Goal: Find specific page/section: Find specific page/section

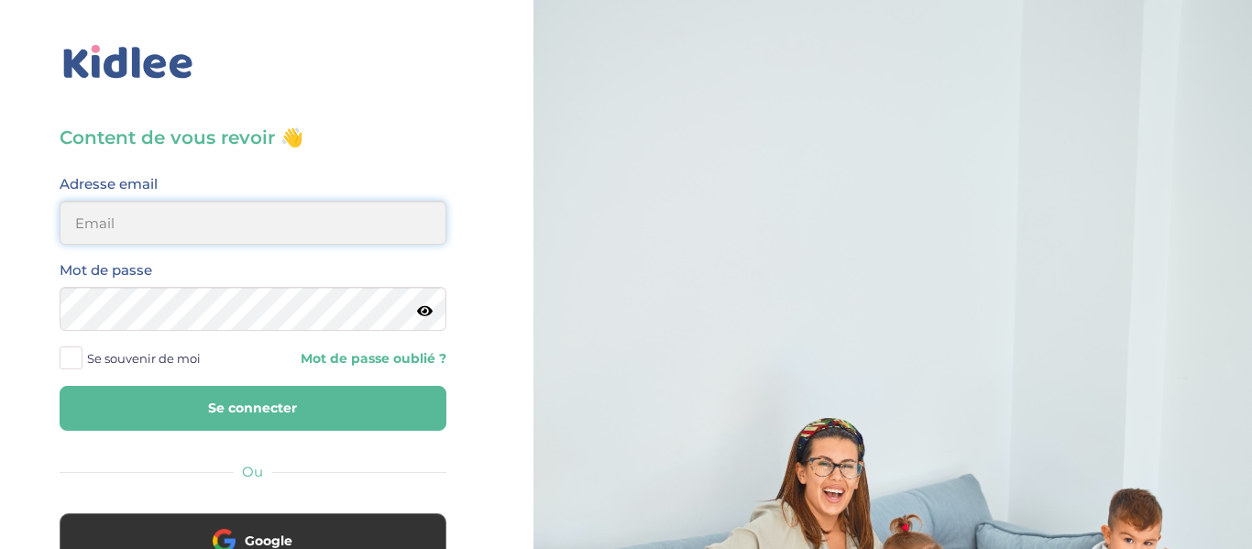
type input "helenatw4@gmail.com"
click at [226, 421] on button "Se connecter" at bounding box center [253, 408] width 387 height 45
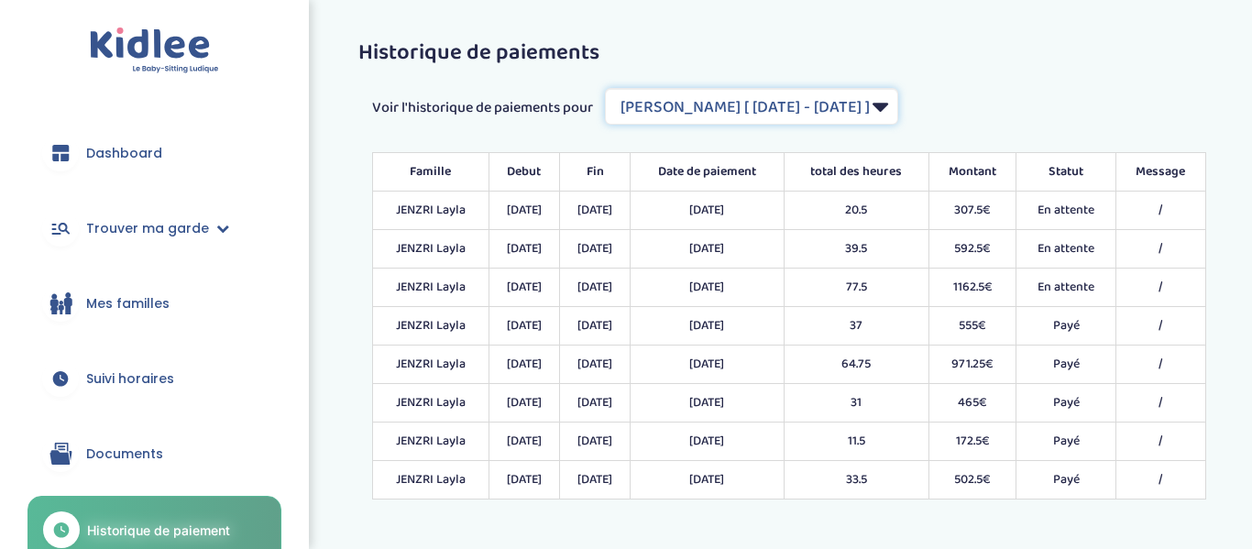
click at [855, 94] on select "Filtrer par Contrat JENZRI Layla [ 2022-11-21 - 2023-06-30 ] JENZRI Layla [ 202…" at bounding box center [751, 106] width 293 height 37
select select "2041"
click at [607, 88] on select "Filtrer par Contrat JENZRI Layla [ 2022-11-21 - 2023-06-30 ] JENZRI Layla [ 202…" at bounding box center [751, 106] width 293 height 37
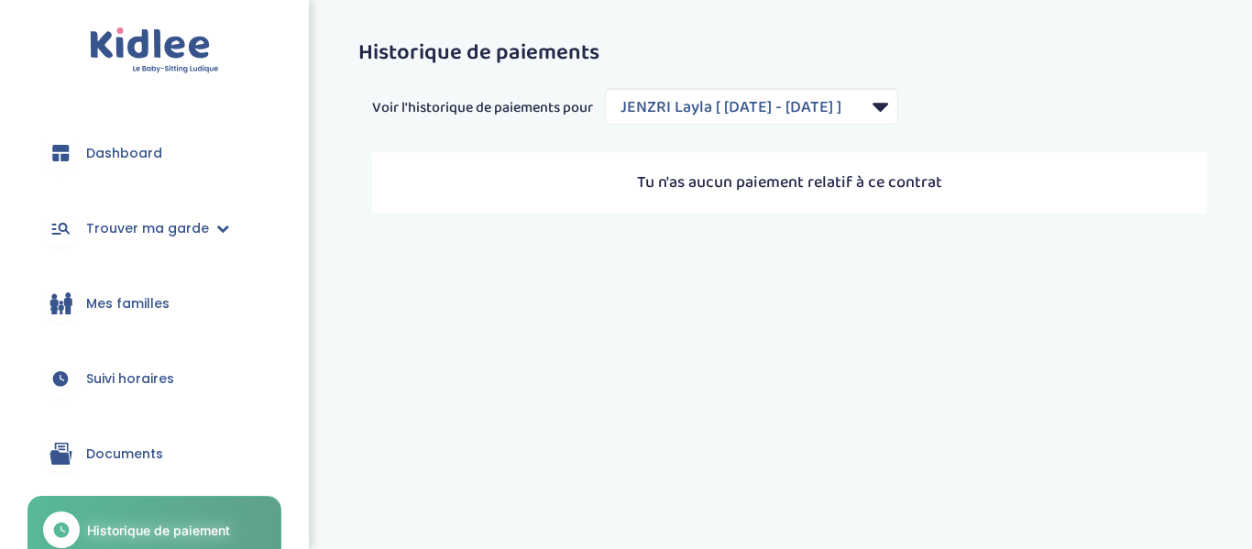
click at [125, 377] on span "Suivi horaires" at bounding box center [130, 379] width 88 height 19
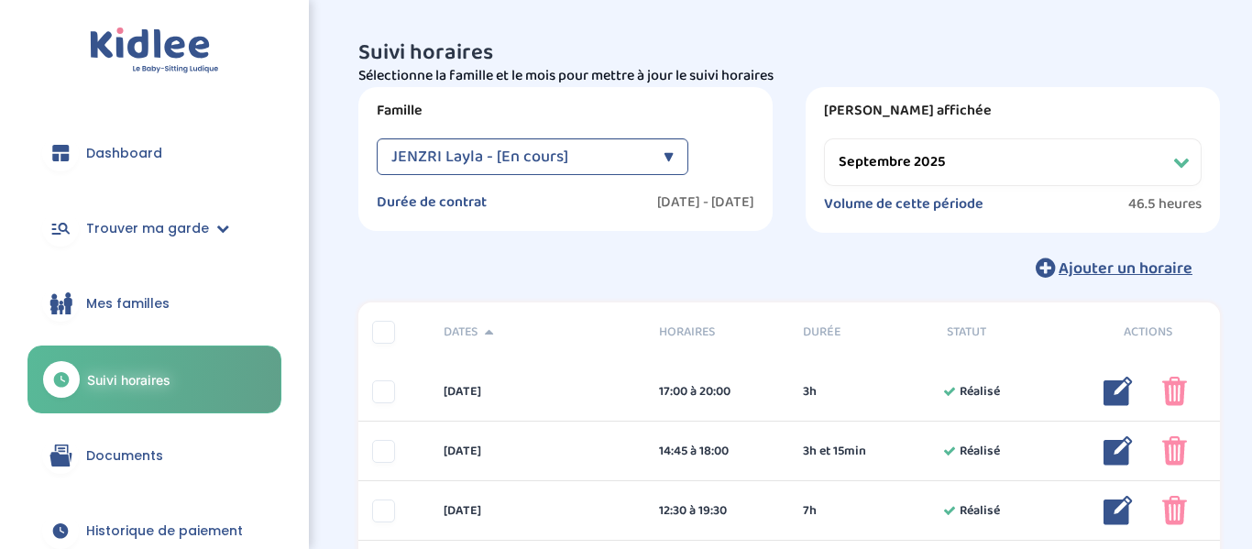
select select "septembre 2025"
click at [601, 163] on div "JENZRI Layla - [En cours]" at bounding box center [523, 156] width 263 height 37
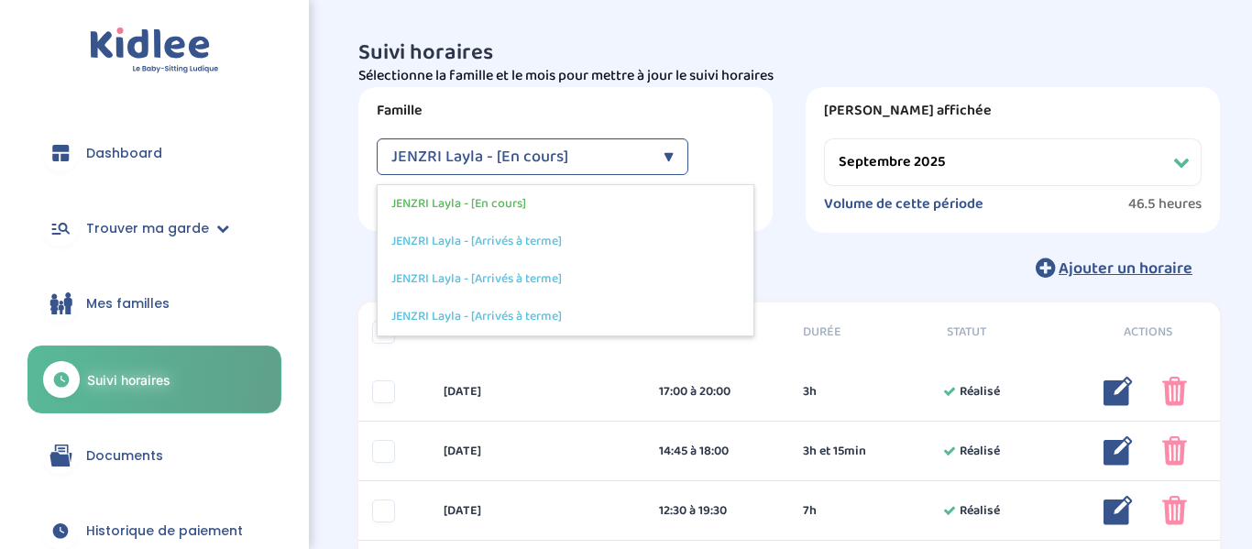
click at [1060, 172] on select "Filtrer par mois septembre 2025 octobre 2025 novembre 2025 décembre 2025 janvie…" at bounding box center [1013, 162] width 378 height 48
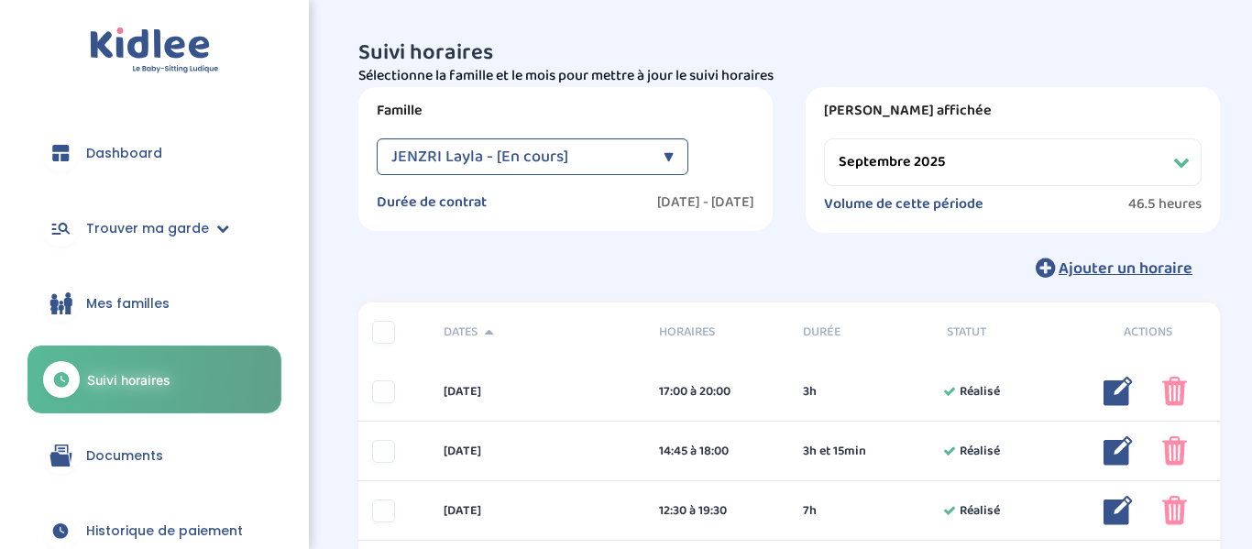
click at [140, 531] on span "Historique de paiement" at bounding box center [164, 531] width 157 height 19
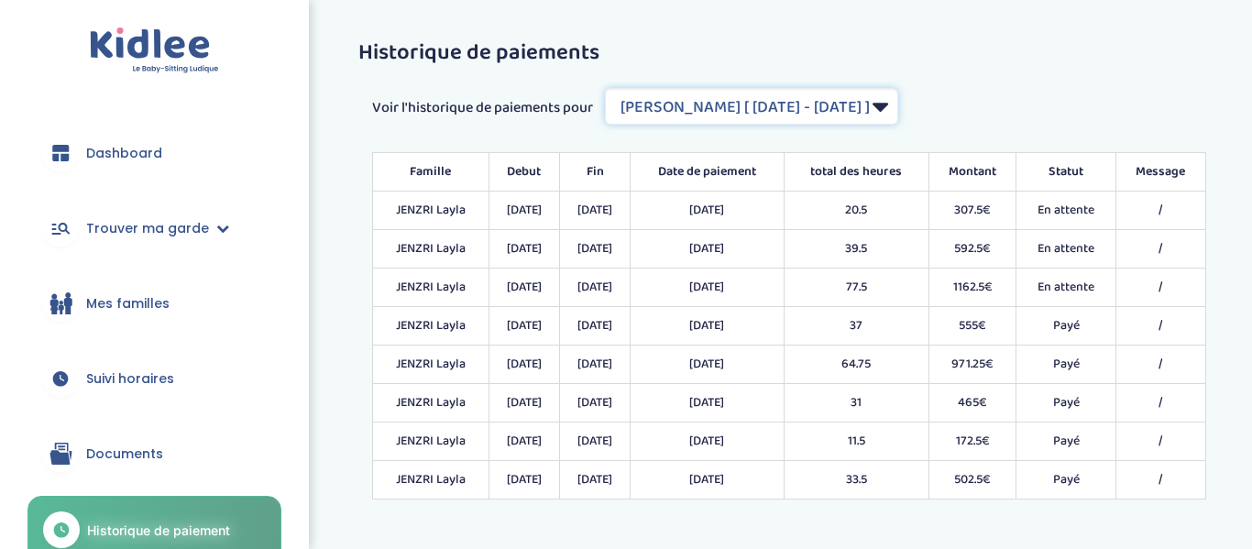
click at [899, 104] on select "Filtrer par Contrat JENZRI Layla [ [DATE] - [DATE] ] [PERSON_NAME] [ [DATE] - […" at bounding box center [751, 106] width 293 height 37
click at [607, 88] on select "Filtrer par Contrat JENZRI Layla [ [DATE] - [DATE] ] [PERSON_NAME] [ [DATE] - […" at bounding box center [751, 106] width 293 height 37
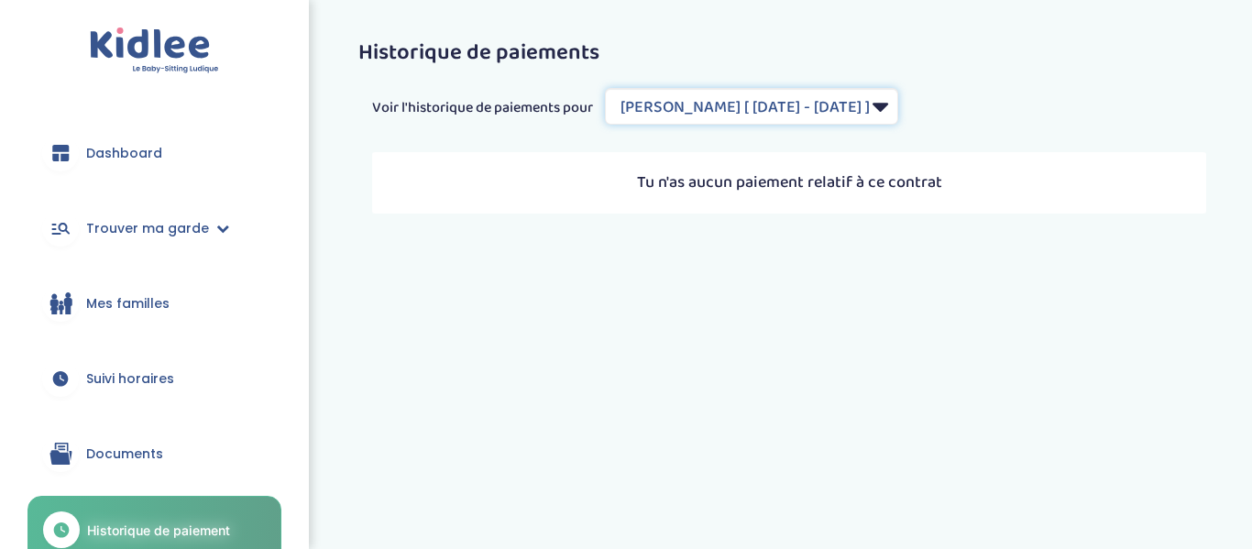
click at [899, 93] on select "Filtrer par Contrat JENZRI Layla [ [DATE] - [DATE] ] [PERSON_NAME] [ [DATE] - […" at bounding box center [751, 106] width 293 height 37
click at [607, 88] on select "Filtrer par Contrat JENZRI Layla [ [DATE] - [DATE] ] [PERSON_NAME] [ [DATE] - […" at bounding box center [751, 106] width 293 height 37
select select "1272"
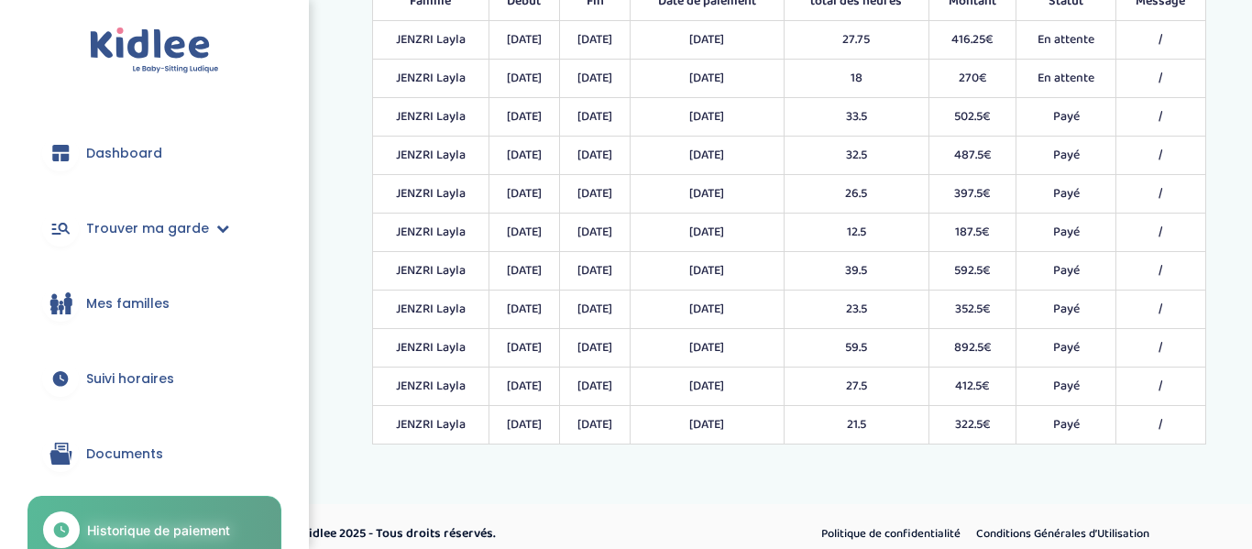
scroll to position [170, 0]
click at [133, 302] on span "Mes familles" at bounding box center [127, 303] width 83 height 19
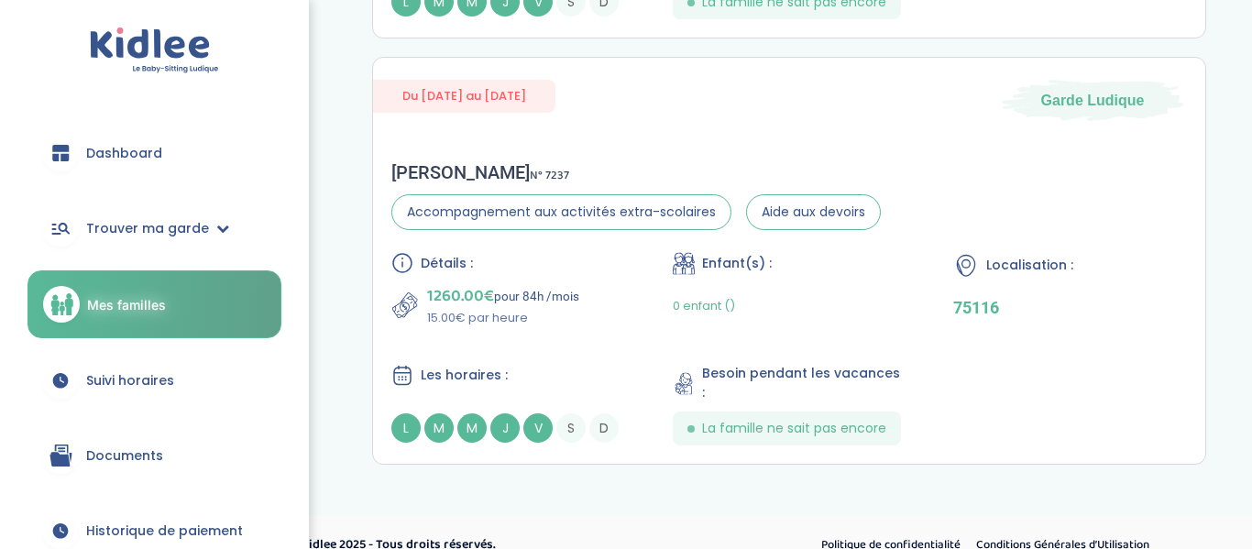
scroll to position [1314, 0]
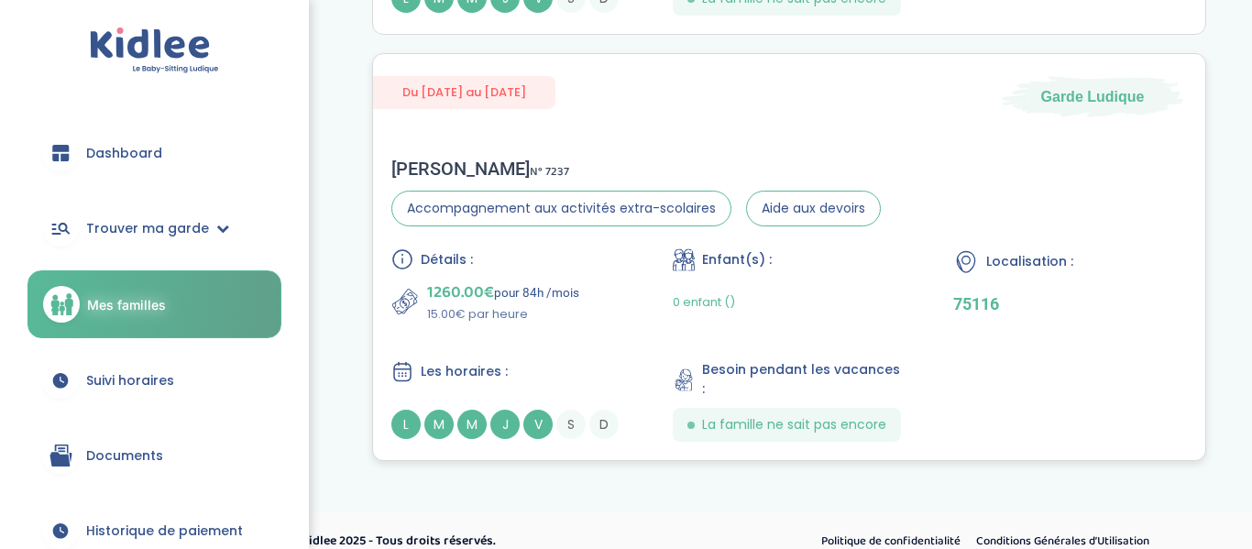
click at [477, 362] on span "Les horaires :" at bounding box center [464, 371] width 87 height 19
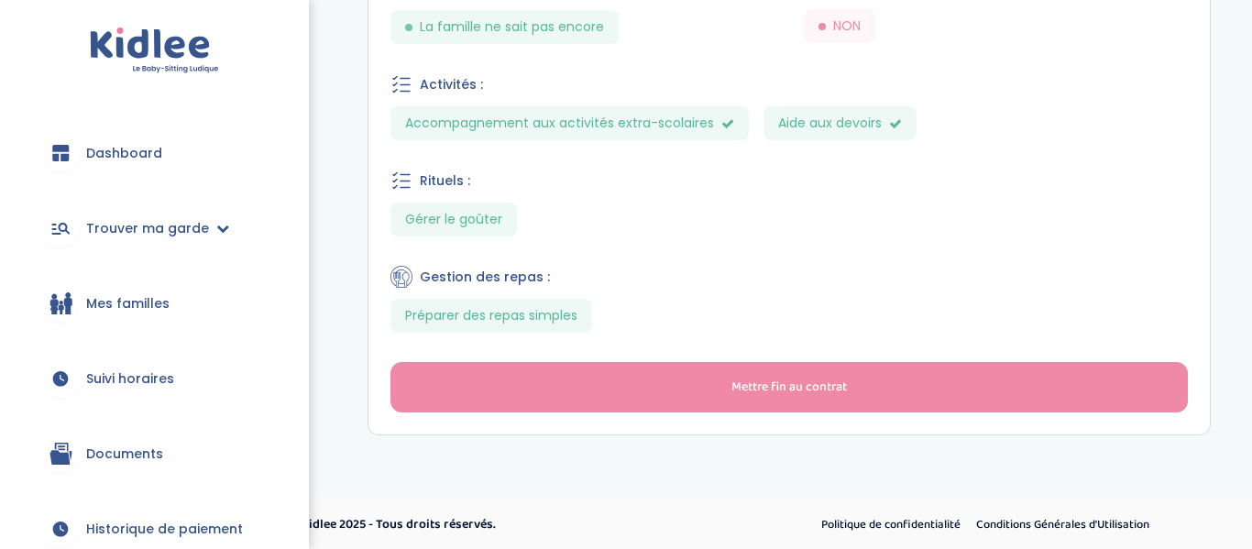
scroll to position [937, 0]
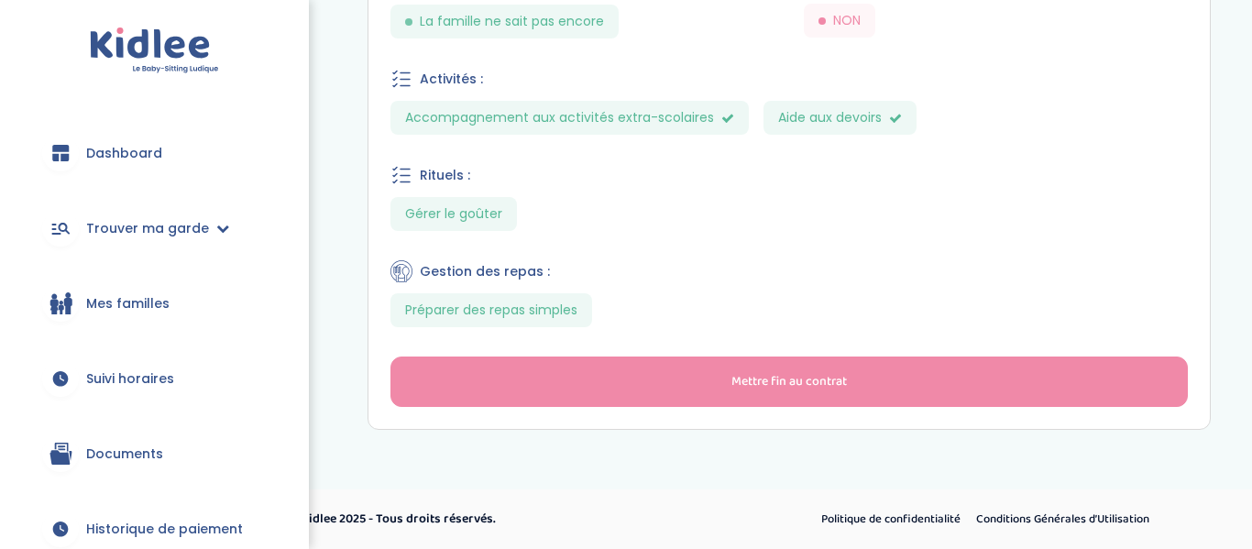
click at [1098, 116] on section "Accompagnement aux activités extra-scolaires Aide aux devoirs" at bounding box center [790, 118] width 798 height 34
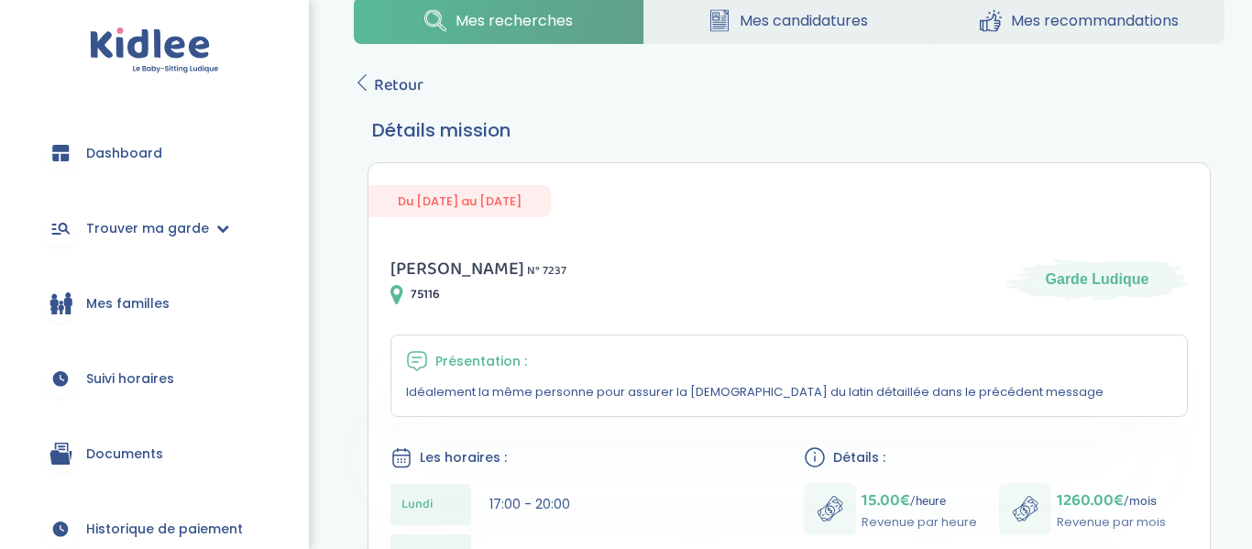
scroll to position [20, 0]
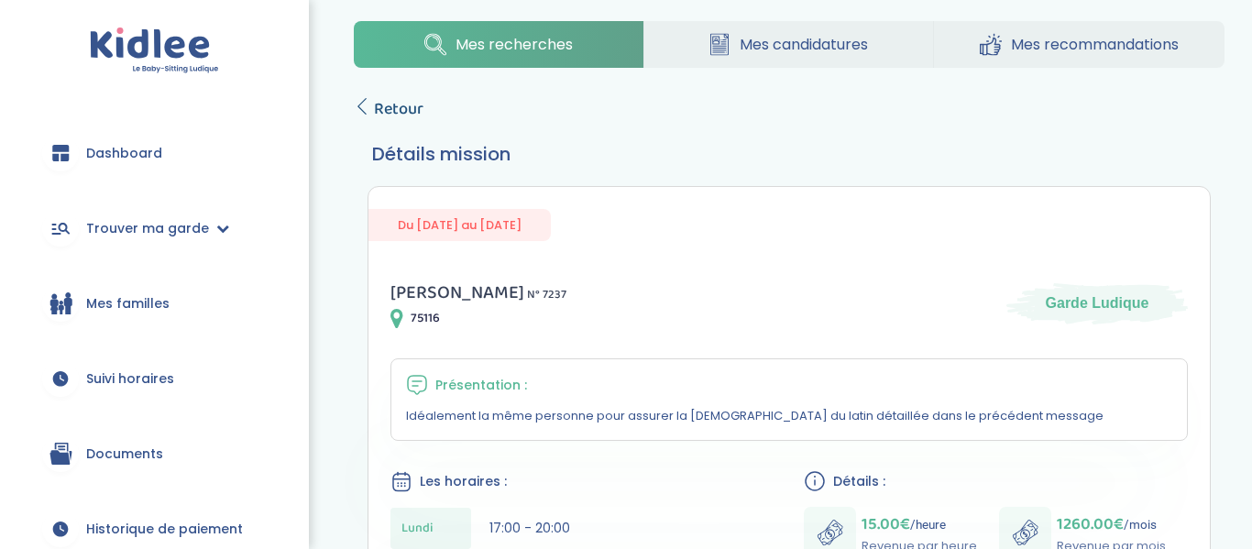
click at [365, 96] on link "Retour" at bounding box center [389, 109] width 70 height 26
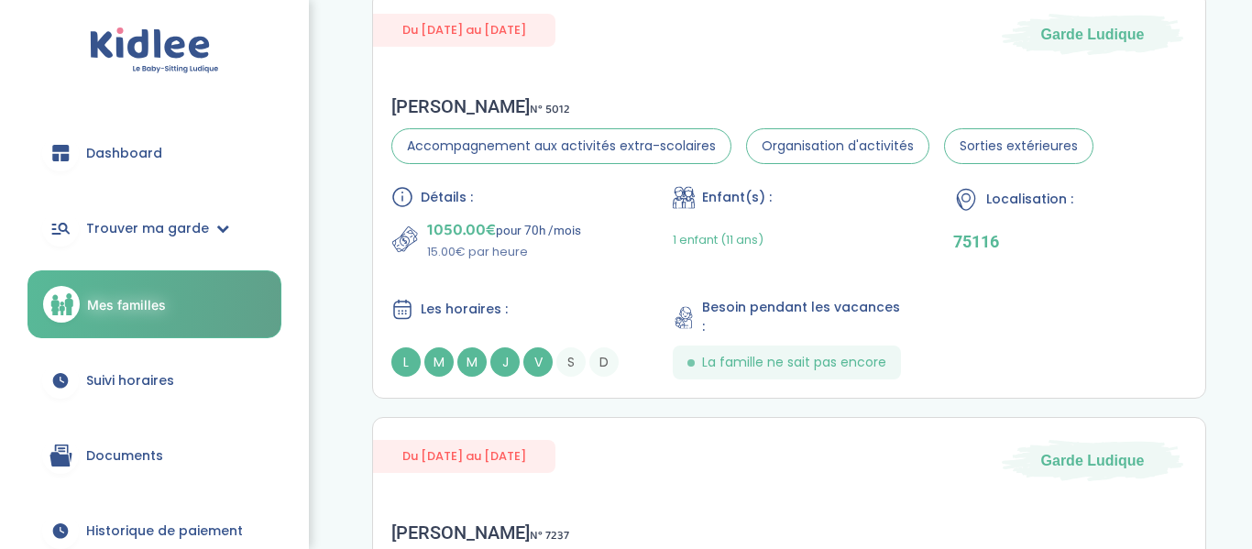
scroll to position [947, 0]
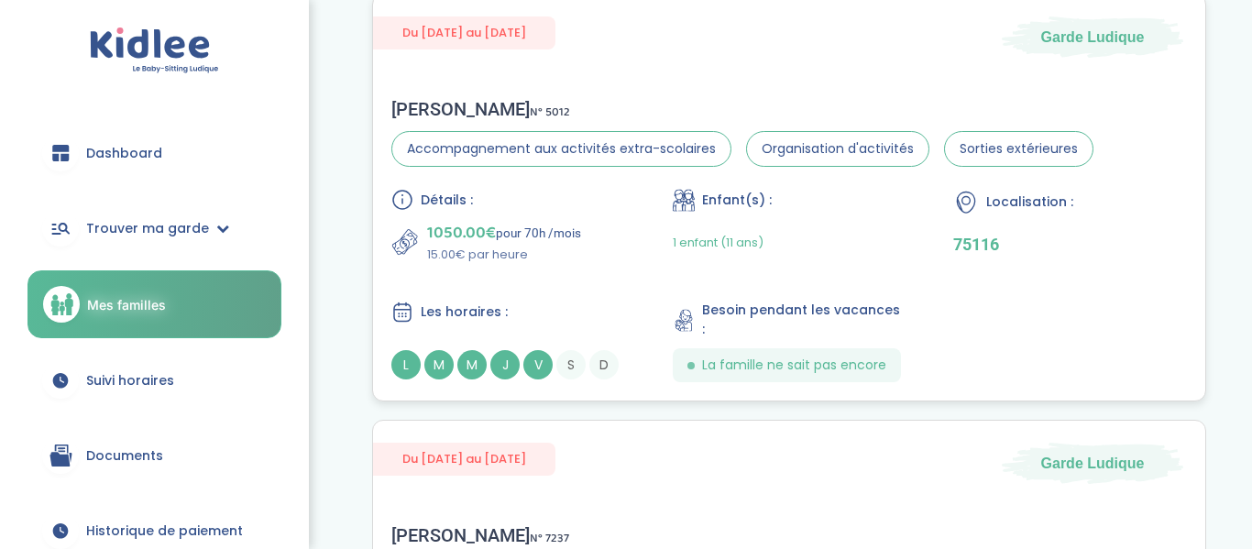
click at [455, 306] on span "Les horaires :" at bounding box center [464, 312] width 87 height 19
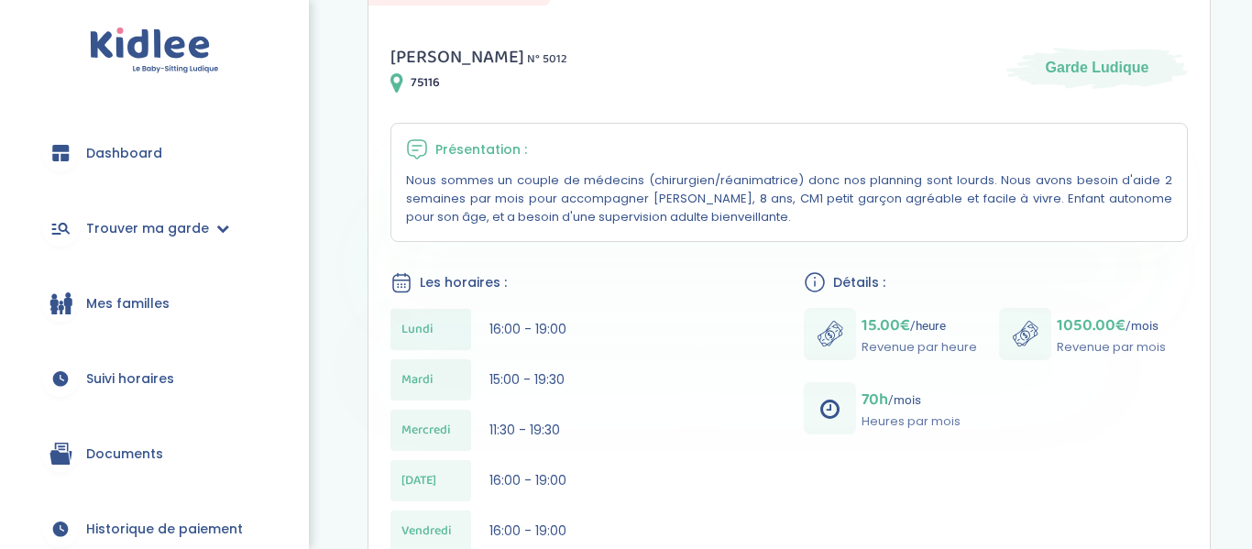
scroll to position [257, 0]
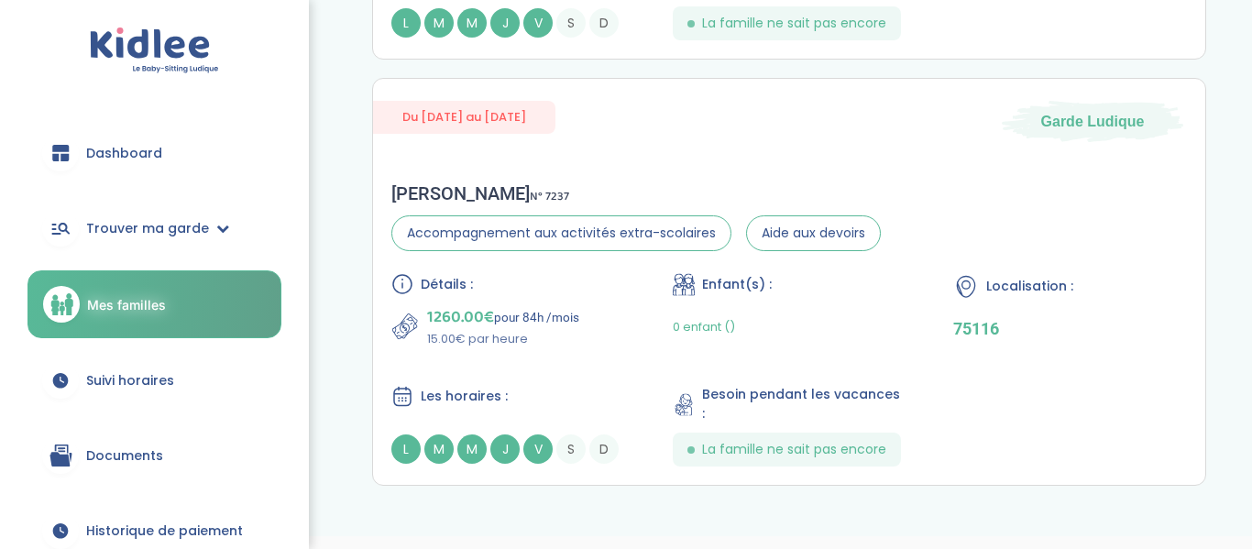
scroll to position [1314, 0]
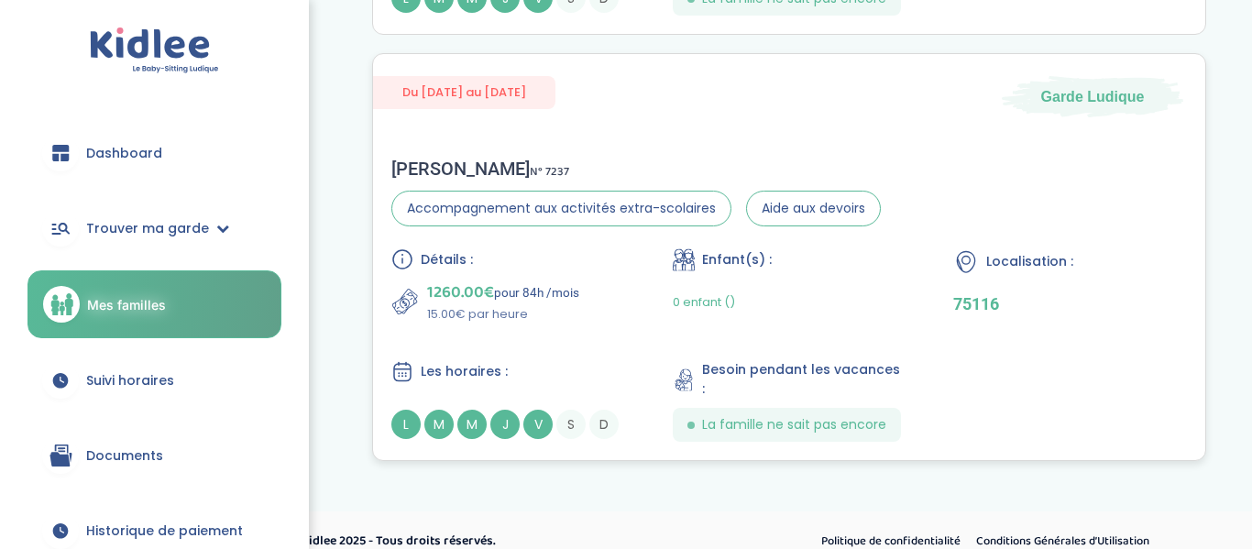
click at [444, 362] on span "Les horaires :" at bounding box center [464, 371] width 87 height 19
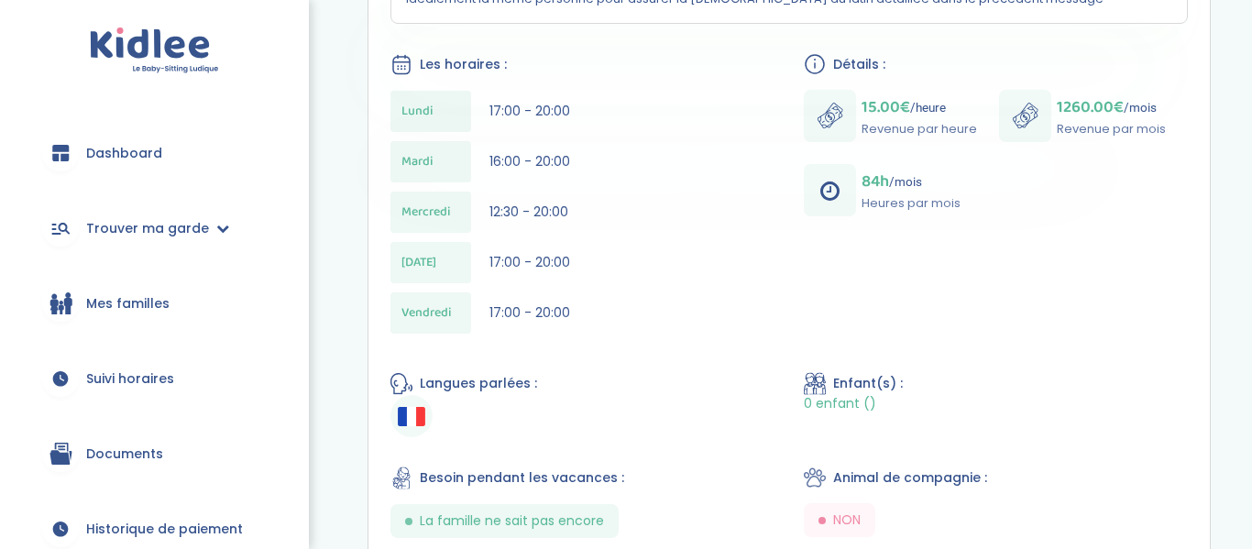
scroll to position [440, 0]
